Goal: Obtain resource: Download file/media

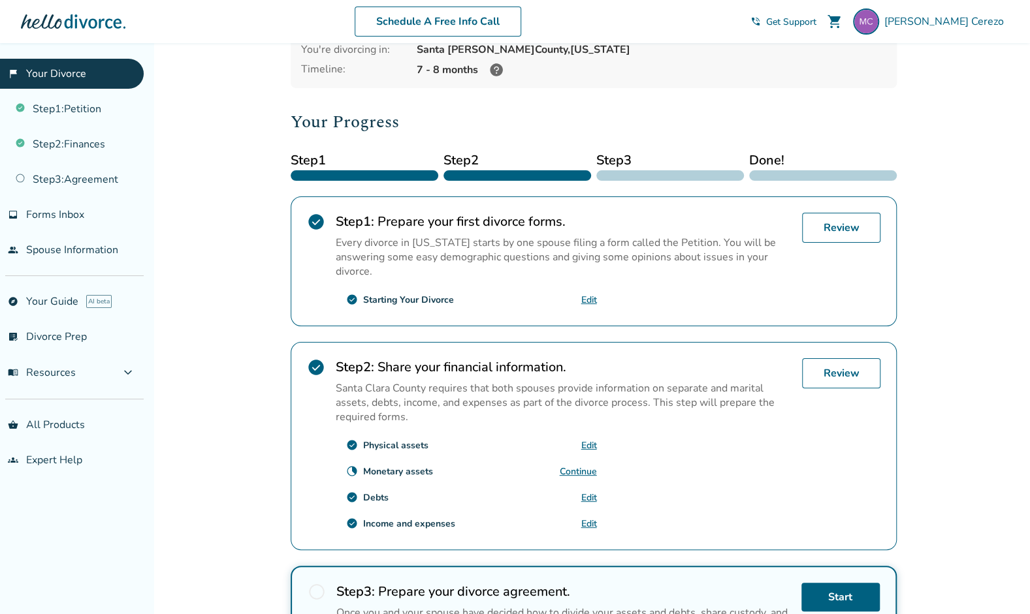
scroll to position [328, 0]
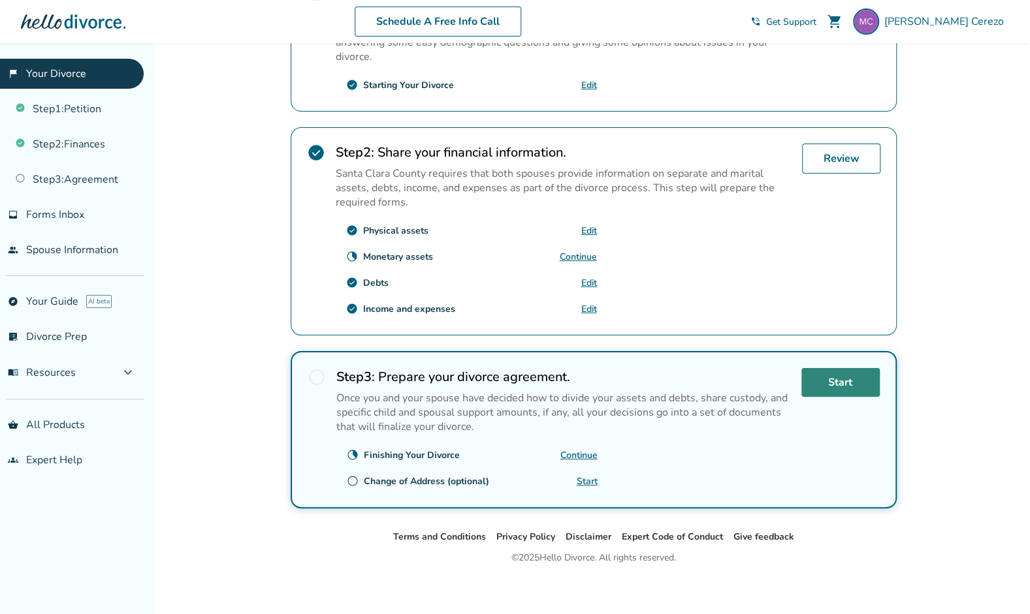
click at [840, 377] on link "Start" at bounding box center [840, 382] width 78 height 29
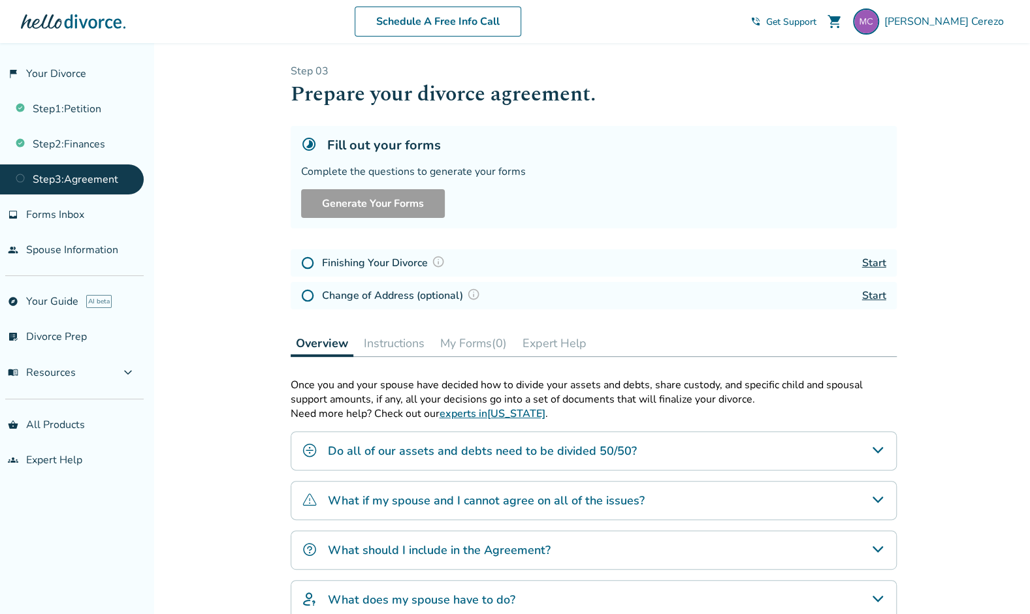
click at [875, 262] on link "Start" at bounding box center [874, 263] width 24 height 14
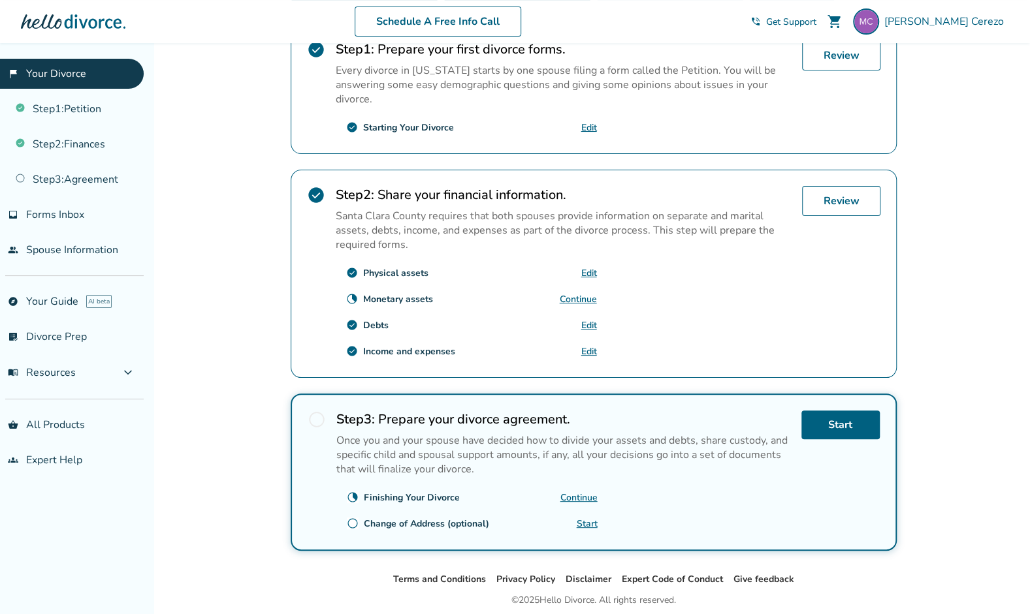
scroll to position [289, 0]
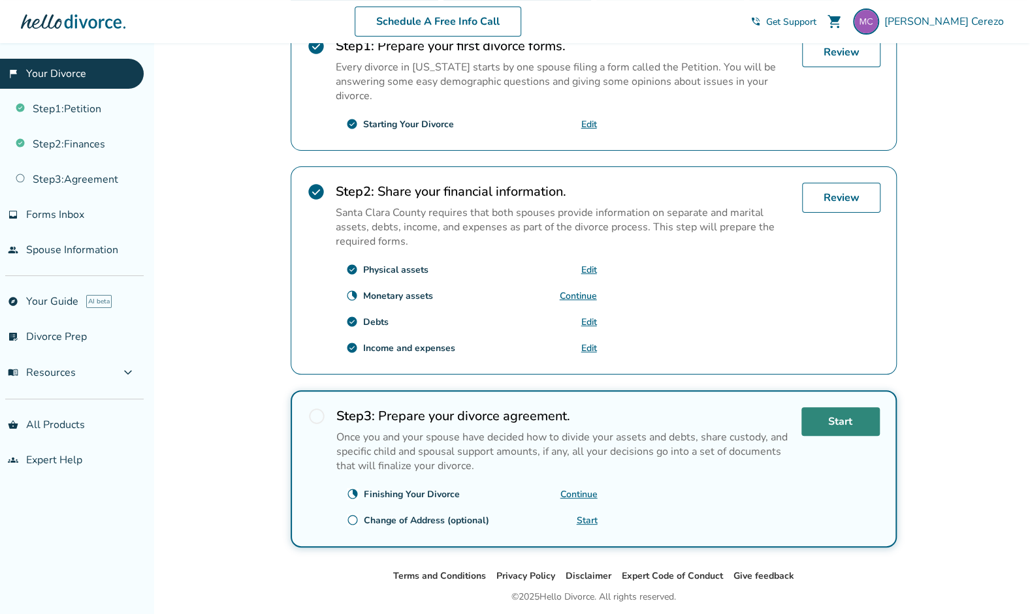
click at [838, 411] on link "Start" at bounding box center [840, 421] width 78 height 29
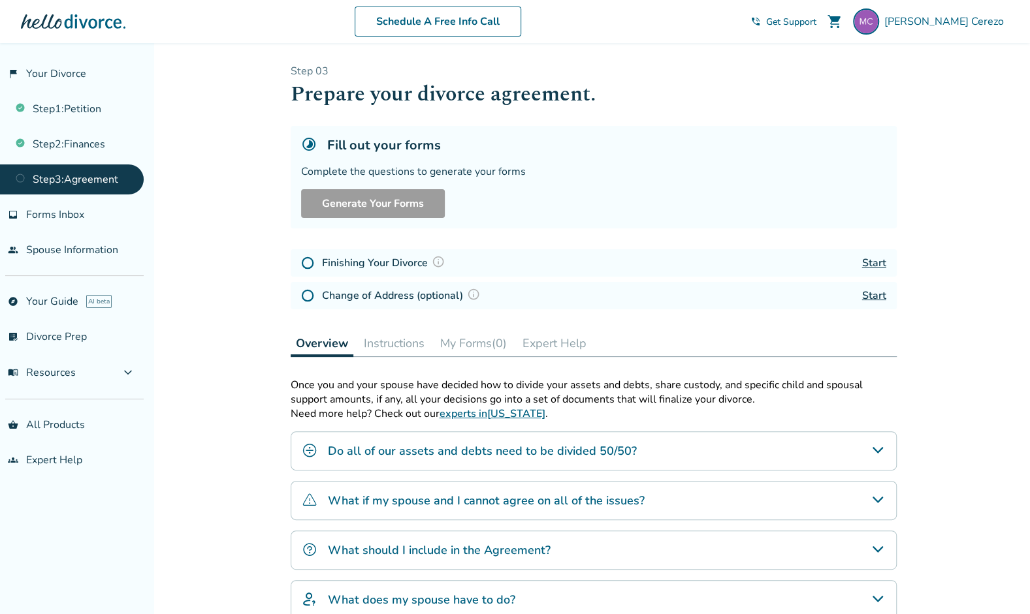
click at [875, 259] on link "Start" at bounding box center [874, 263] width 24 height 14
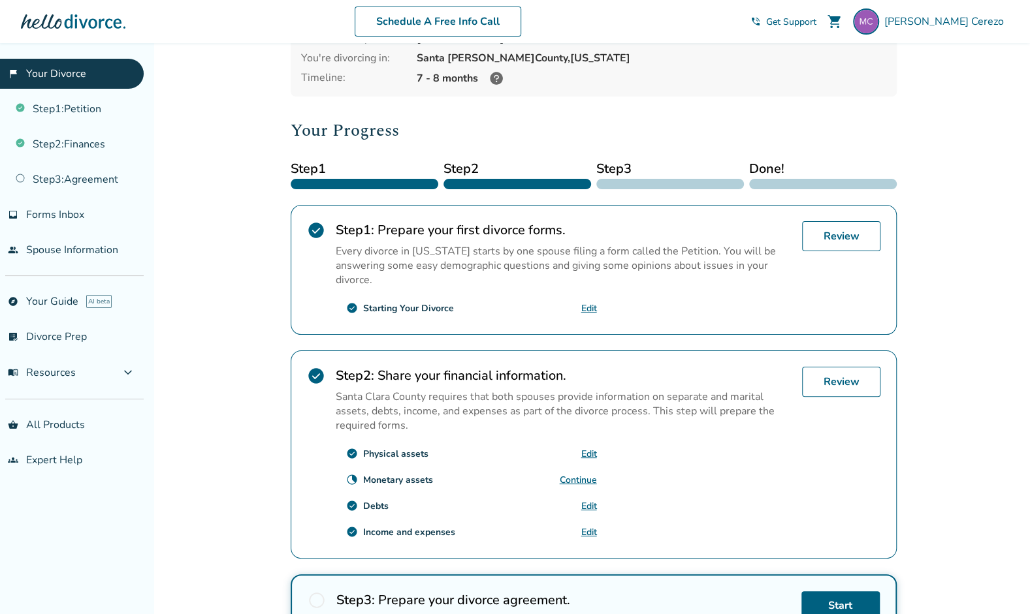
scroll to position [102, 0]
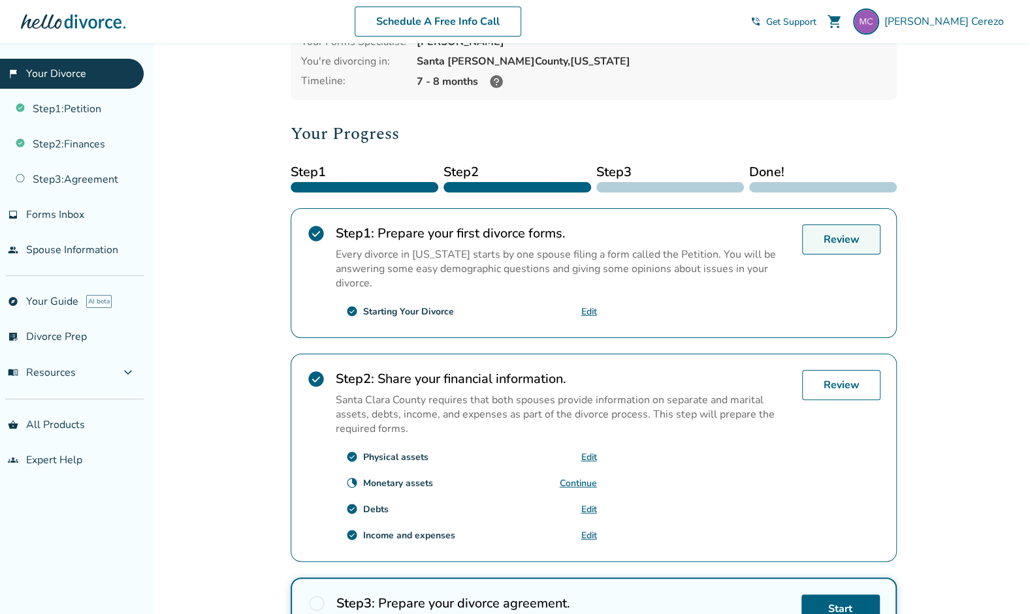
click at [819, 240] on link "Review" at bounding box center [841, 240] width 78 height 30
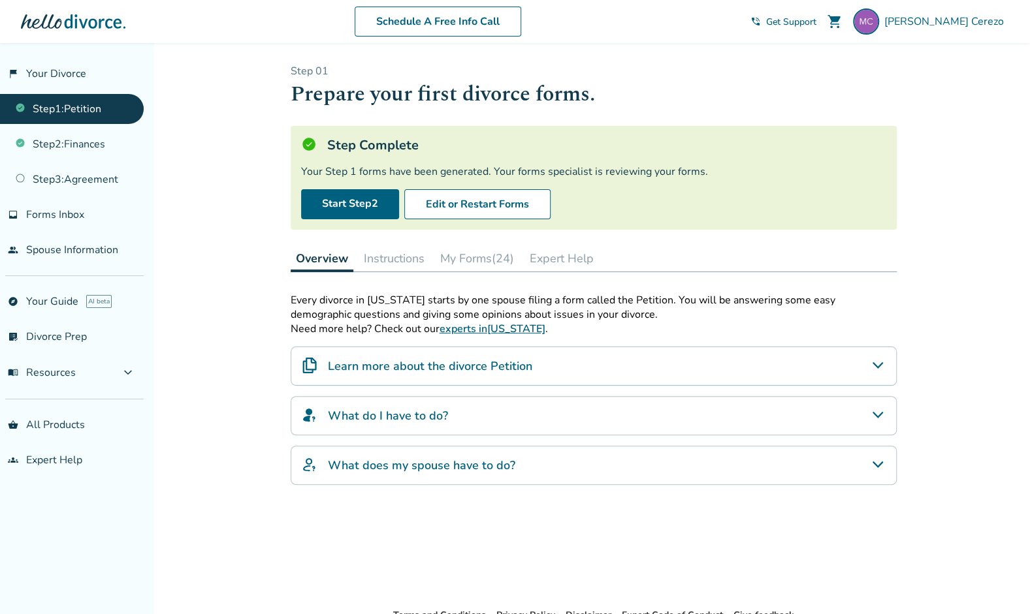
click at [495, 249] on button "My Forms (24)" at bounding box center [477, 258] width 84 height 26
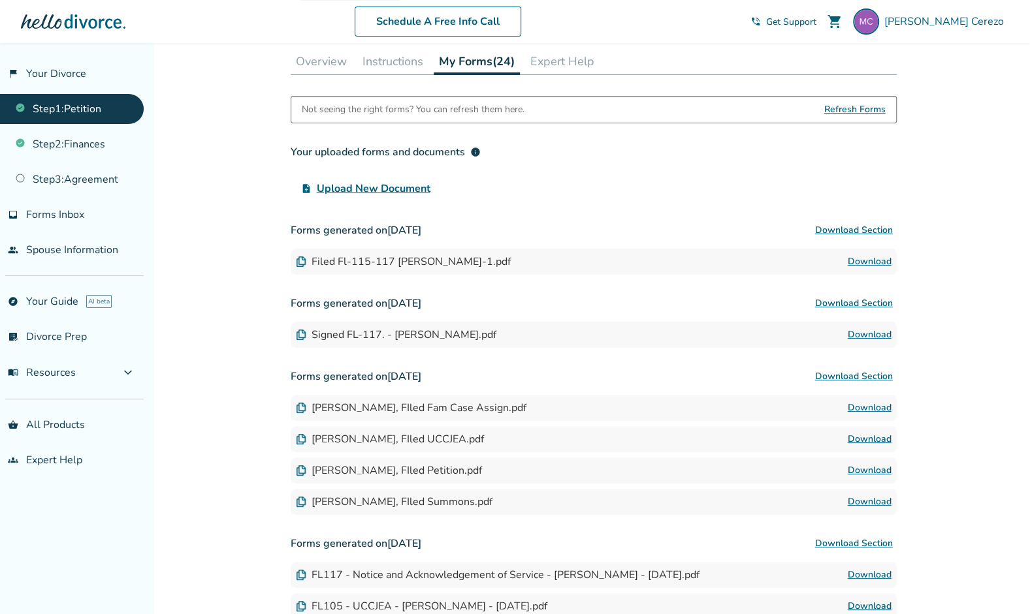
scroll to position [205, 0]
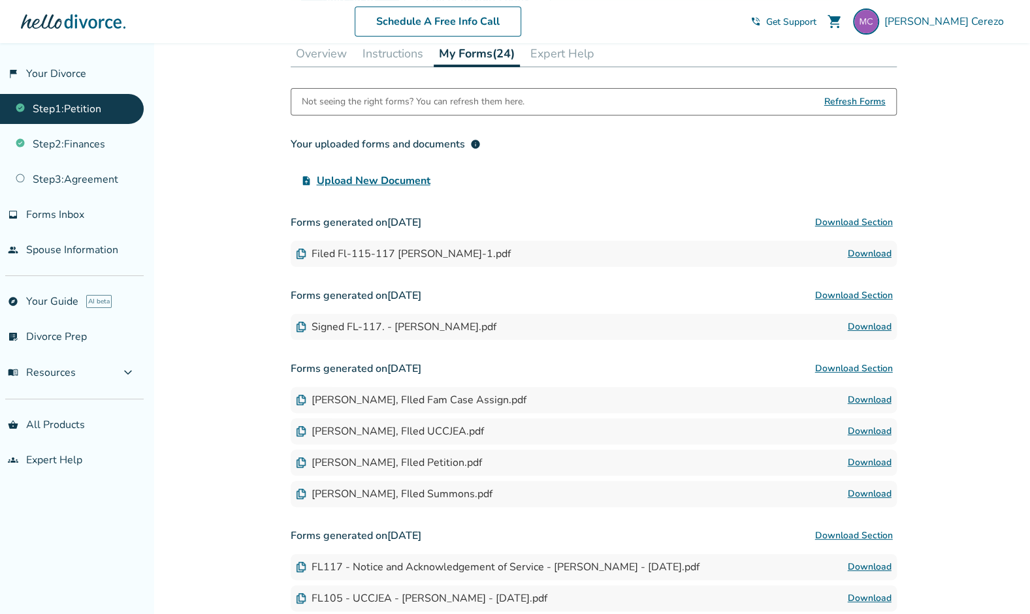
click at [860, 217] on button "Download Section" at bounding box center [854, 223] width 86 height 26
click at [952, 482] on div "Added to cart Step 0 1 Prepare your first divorce forms. Step Complete Your Ste…" at bounding box center [515, 573] width 1030 height 1471
click at [856, 219] on button "Download Section" at bounding box center [854, 223] width 86 height 26
click at [1009, 140] on div "Added to cart Step 0 1 Prepare your first divorce forms. Step Complete Your Ste…" at bounding box center [515, 573] width 1030 height 1471
click at [865, 397] on link "Download" at bounding box center [869, 400] width 44 height 16
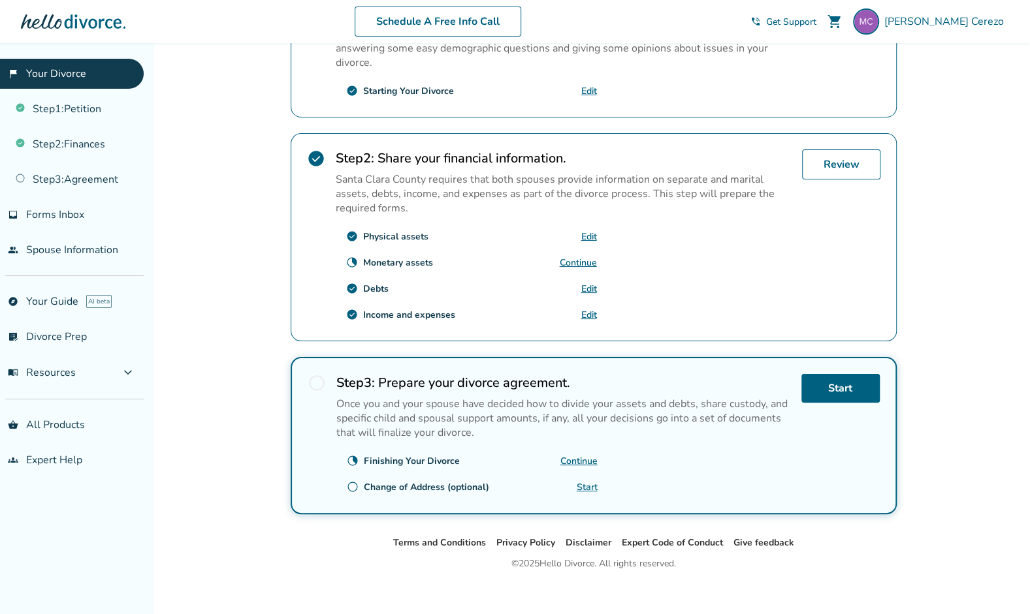
scroll to position [325, 0]
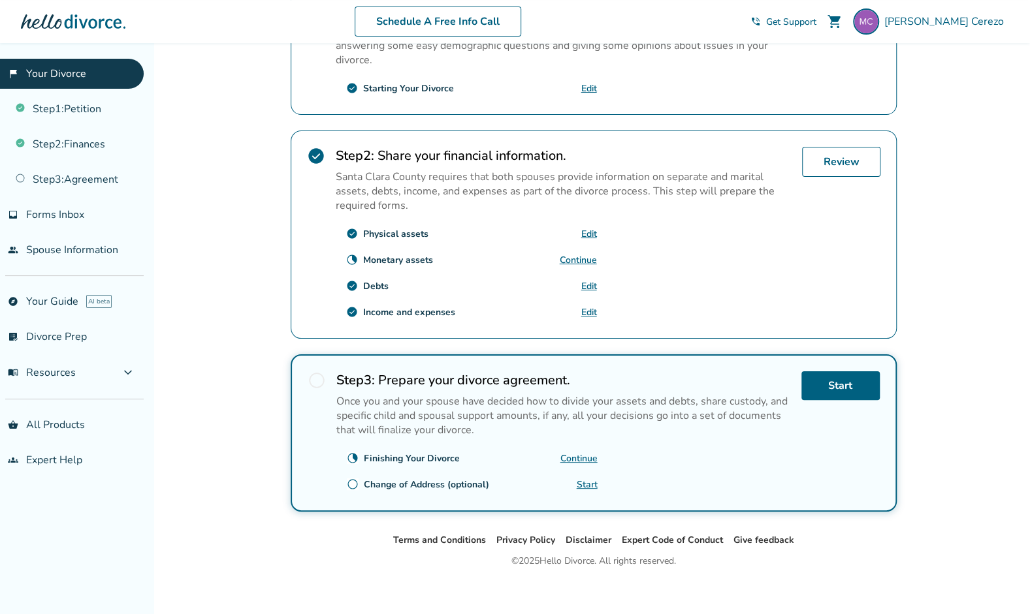
click at [586, 452] on link "Continue" at bounding box center [578, 458] width 37 height 12
